Goal: Find specific page/section: Find specific page/section

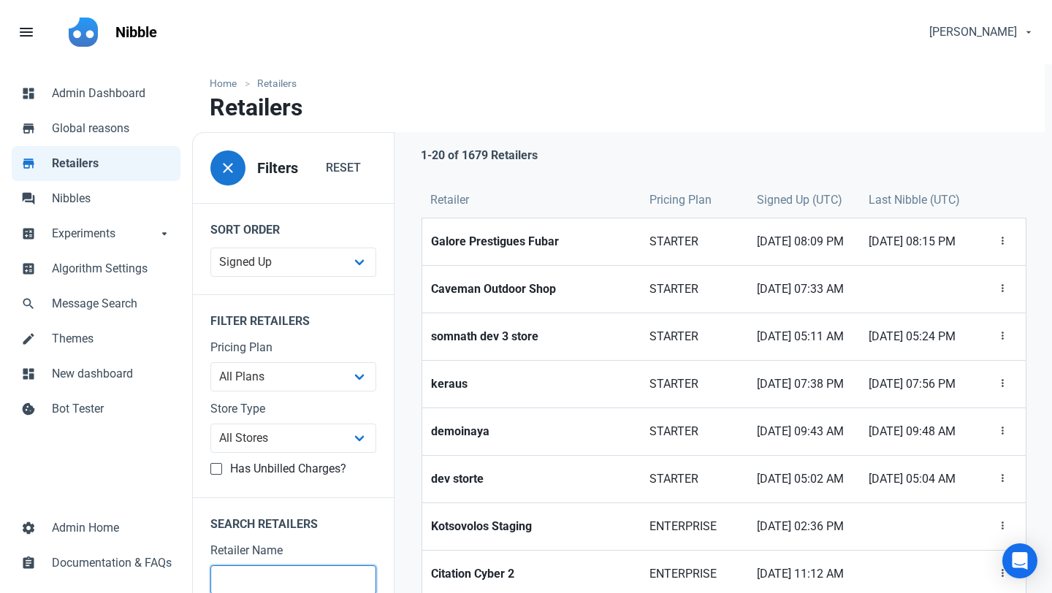
click at [251, 576] on input "text" at bounding box center [293, 579] width 166 height 29
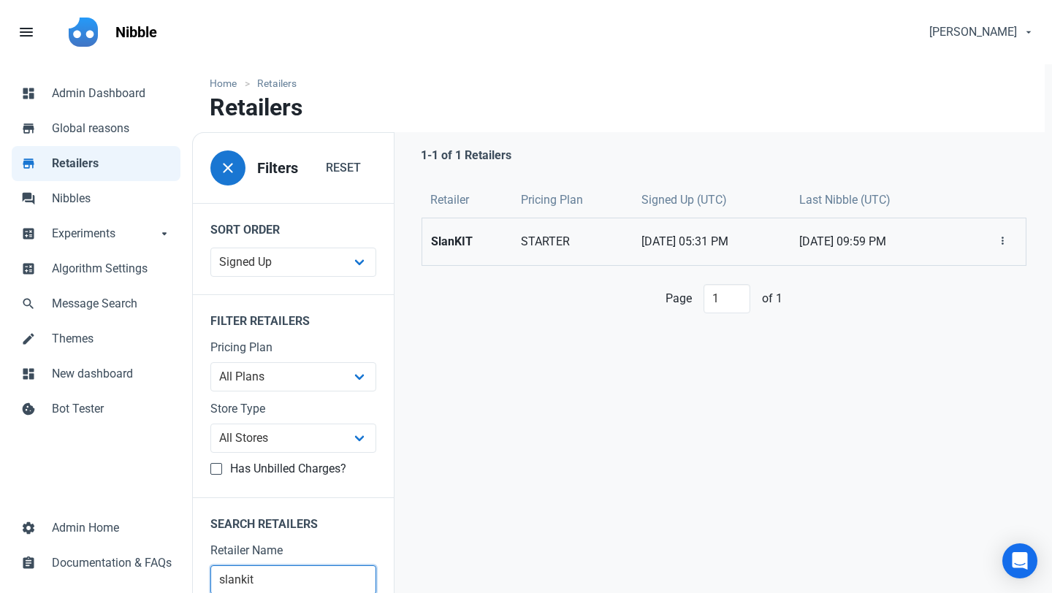
type input "slankit"
click at [441, 245] on strong "SlanKIT" at bounding box center [467, 242] width 72 height 18
click at [437, 243] on strong "SlanKIT" at bounding box center [467, 242] width 72 height 18
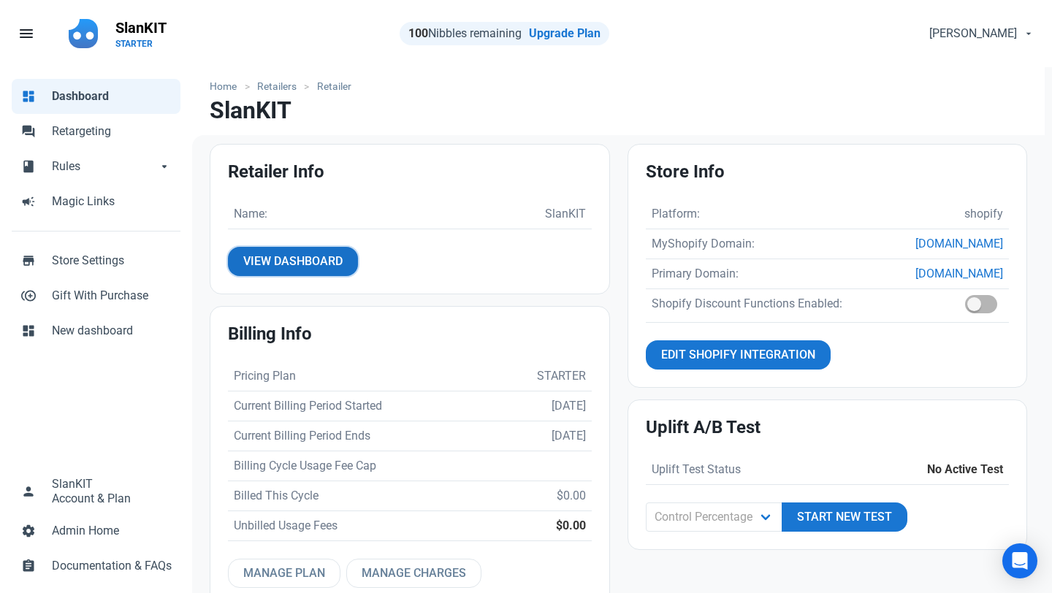
click at [335, 260] on span "View Dashboard" at bounding box center [292, 262] width 99 height 18
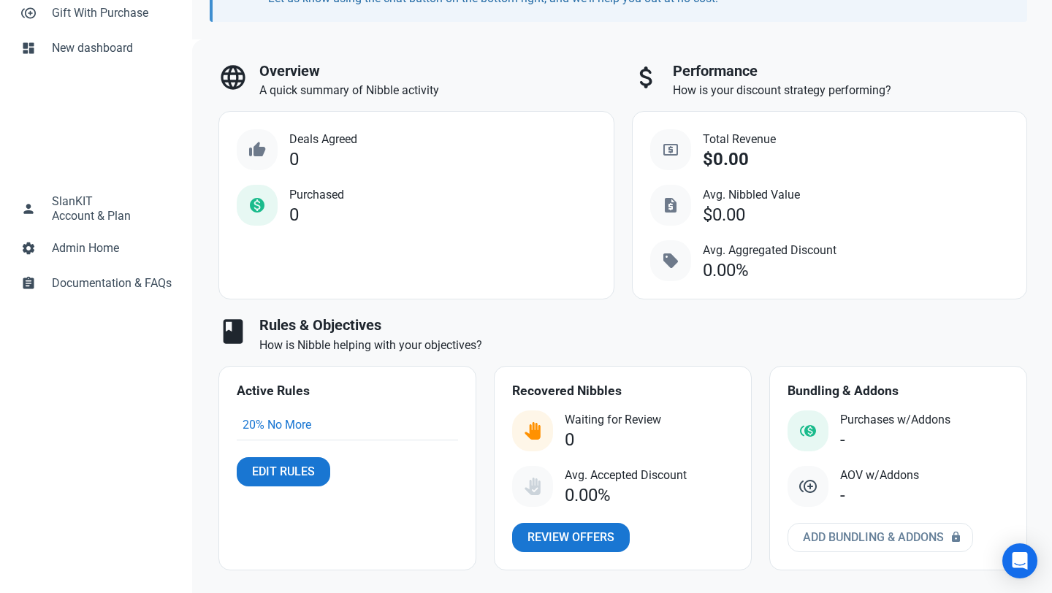
scroll to position [291, 0]
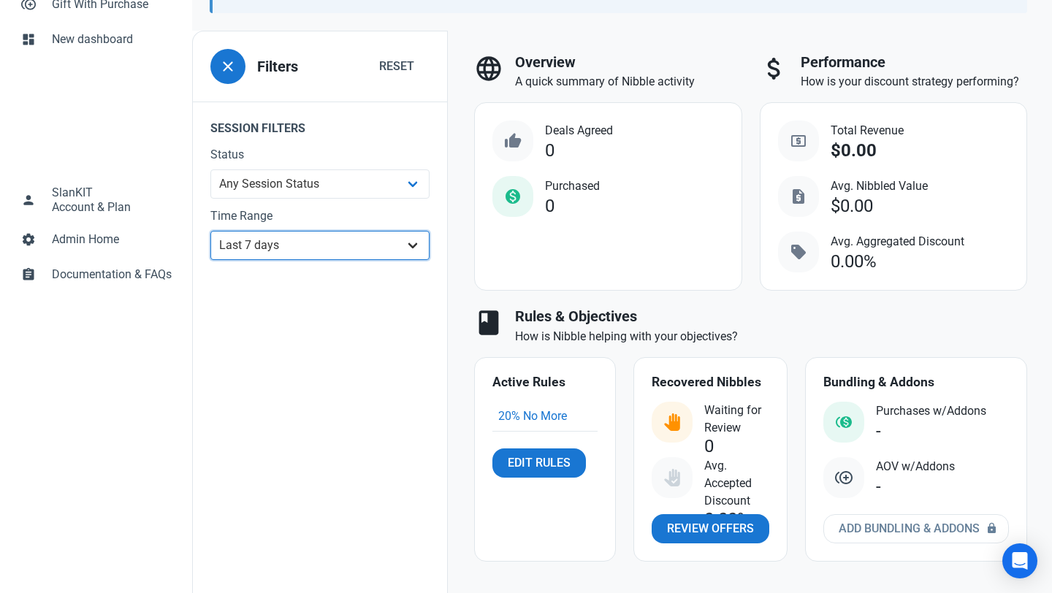
click at [338, 249] on select "All Time Last day Last 7 days Last 30 days Last 90 days Last 180 days Last 365 …" at bounding box center [319, 245] width 219 height 29
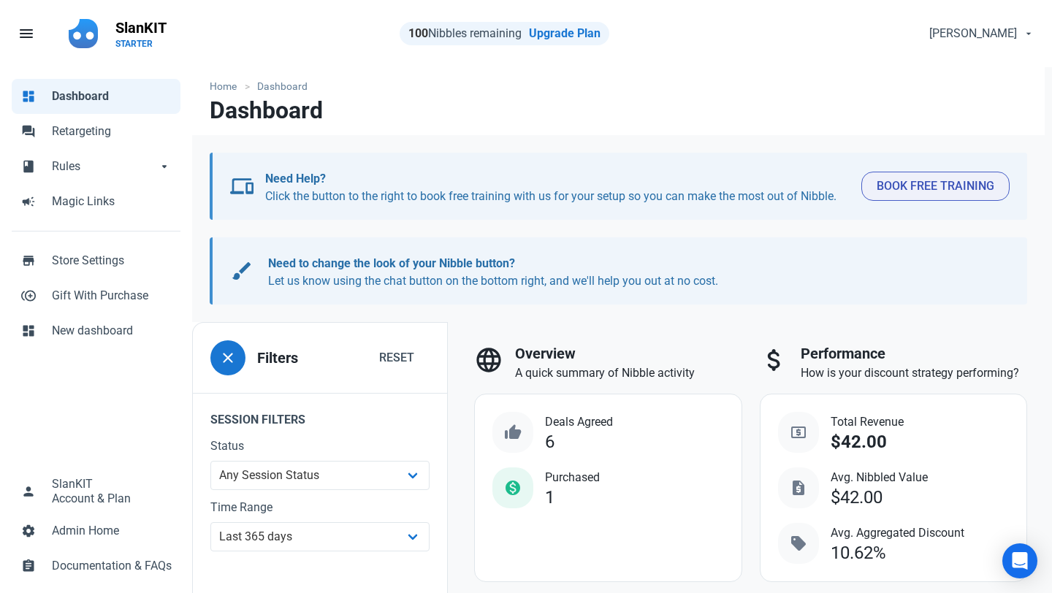
click at [92, 108] on link "dashboard Dashboard" at bounding box center [96, 96] width 169 height 35
select select "7d"
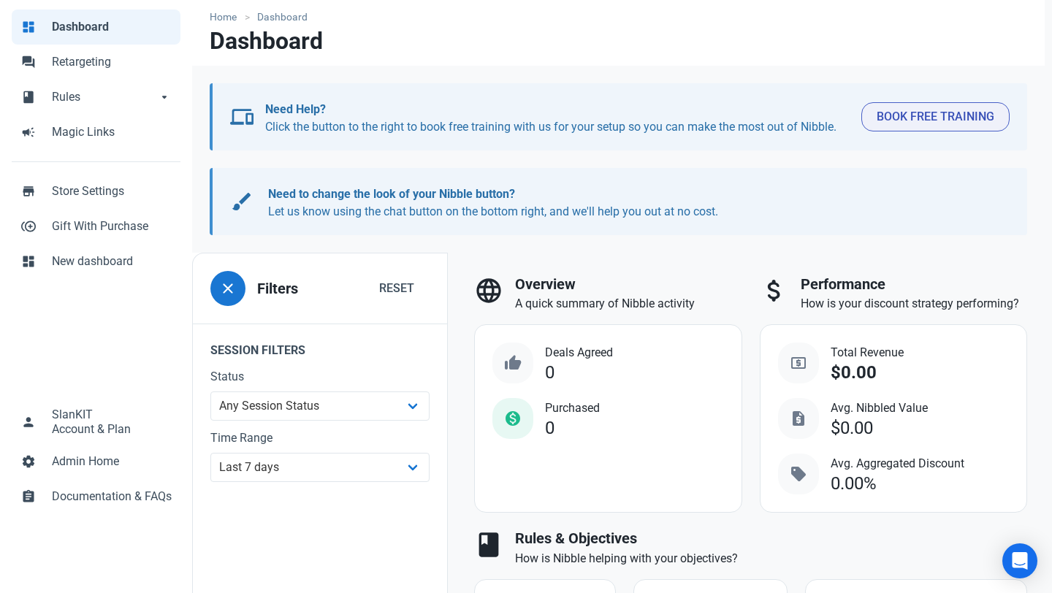
scroll to position [66, 0]
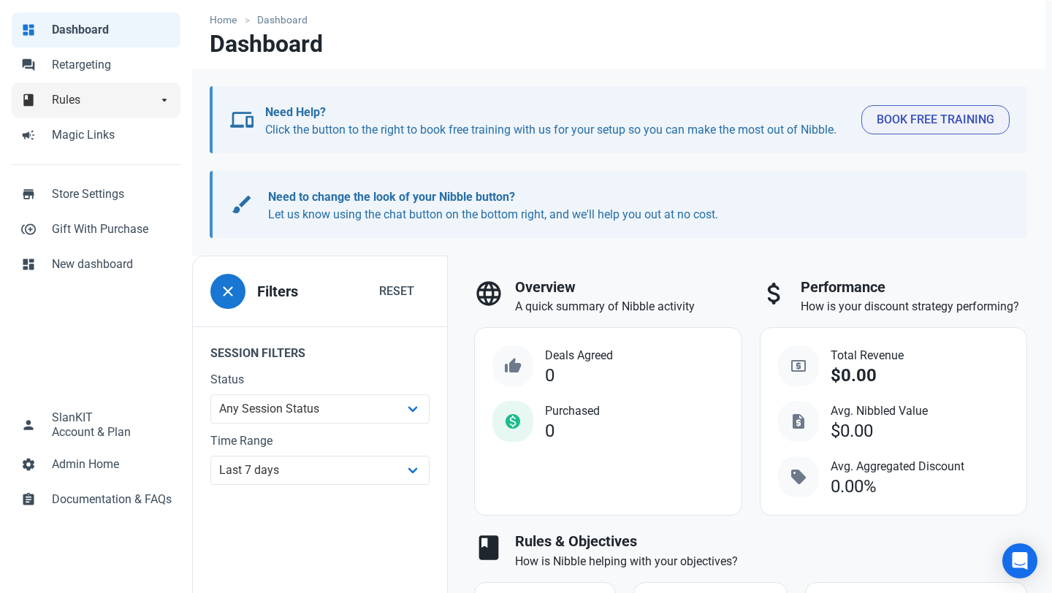
click at [69, 101] on span "Rules" at bounding box center [104, 100] width 105 height 18
